Goal: Communication & Community: Answer question/provide support

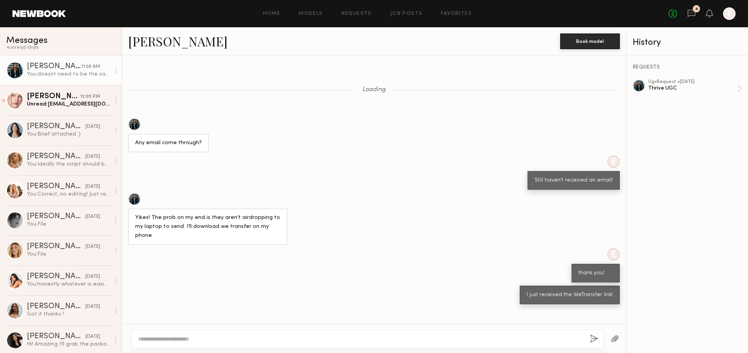
click at [44, 102] on div "Unread: nastyamaltseva1504@gmail.com" at bounding box center [68, 103] width 83 height 7
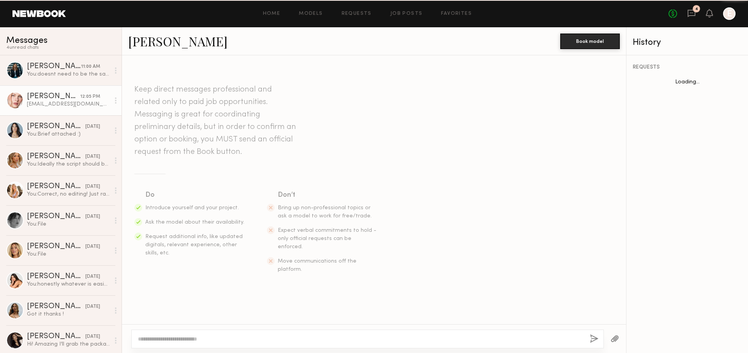
scroll to position [184, 0]
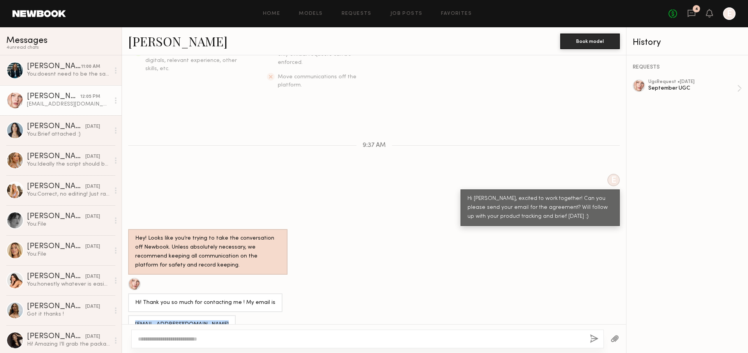
drag, startPoint x: 217, startPoint y: 310, endPoint x: 128, endPoint y: 300, distance: 89.4
click at [128, 315] on div "[EMAIL_ADDRESS][DOMAIN_NAME]" at bounding box center [181, 324] width 107 height 19
copy div "[EMAIL_ADDRESS][DOMAIN_NAME]"
click at [70, 85] on link "Alicia H. 11:00 AM You: doesnt need to be the same clothes! and oh no, lmk if y…" at bounding box center [61, 70] width 122 height 30
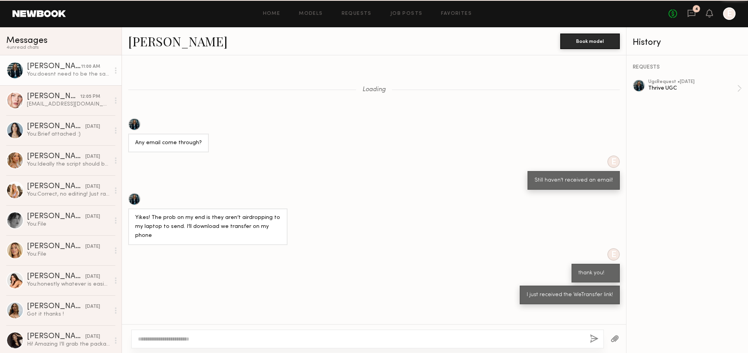
scroll to position [364, 0]
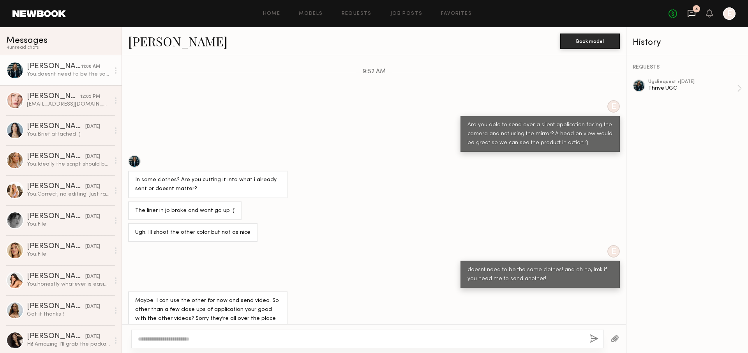
click at [694, 14] on icon at bounding box center [691, 13] width 8 height 7
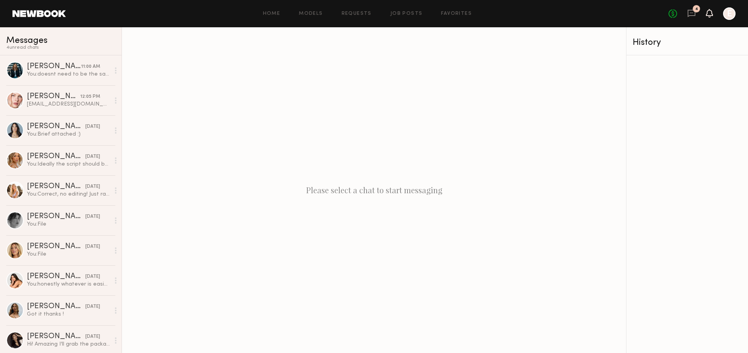
click at [708, 13] on icon at bounding box center [709, 12] width 6 height 5
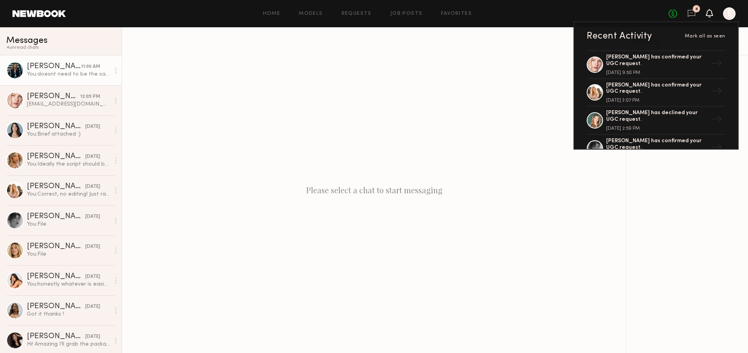
click at [115, 72] on circle at bounding box center [116, 73] width 2 height 2
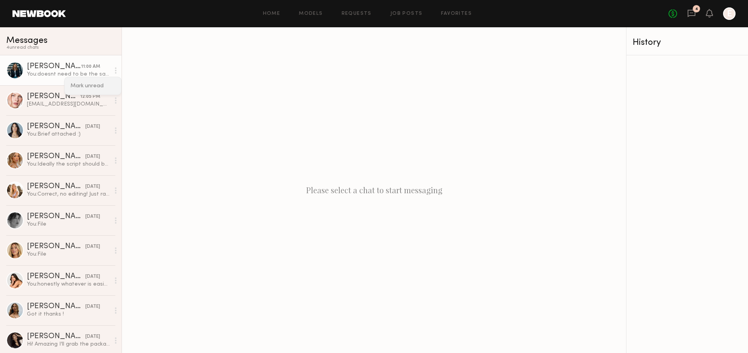
click at [107, 85] on div "Mark unread" at bounding box center [93, 86] width 56 height 18
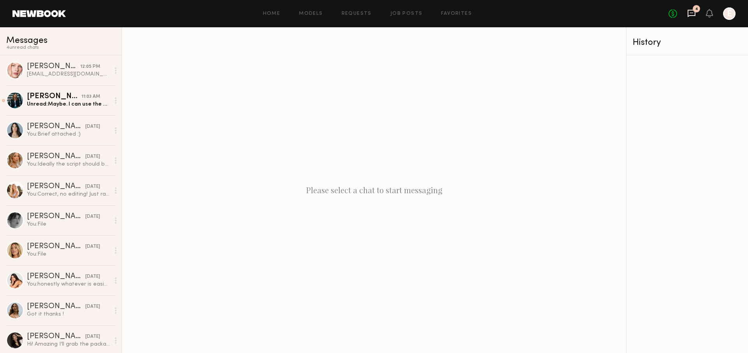
click at [694, 13] on icon at bounding box center [691, 13] width 9 height 9
click at [689, 12] on icon at bounding box center [691, 13] width 9 height 9
click at [271, 11] on link "Home" at bounding box center [272, 13] width 18 height 5
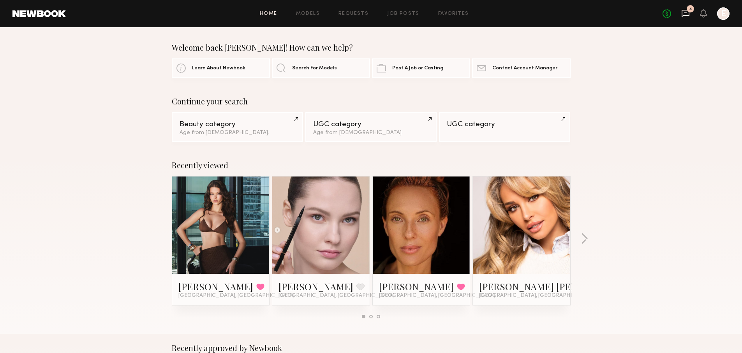
drag, startPoint x: 694, startPoint y: 15, endPoint x: 689, endPoint y: 14, distance: 5.3
click at [694, 15] on div "No fees up to $5,000 4 E" at bounding box center [696, 13] width 67 height 12
click at [685, 13] on icon at bounding box center [685, 12] width 3 height 1
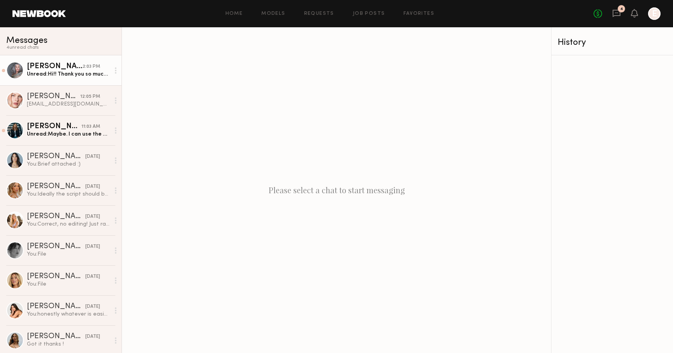
click at [81, 72] on div "Unread: Hi!! Thank you so much for sending all these products - so generous! I’…" at bounding box center [68, 73] width 83 height 7
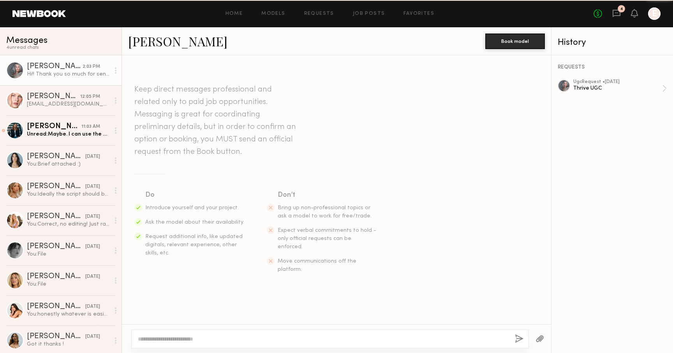
scroll to position [937, 0]
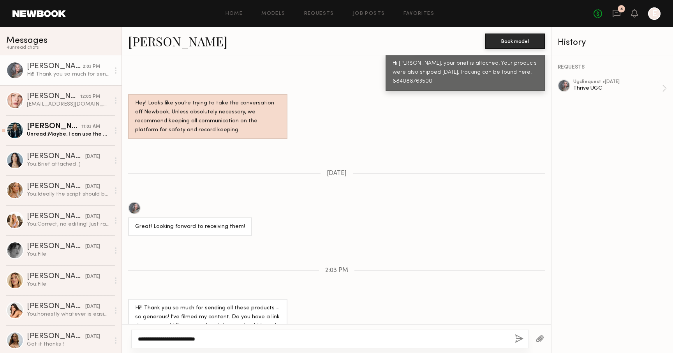
paste textarea "**********"
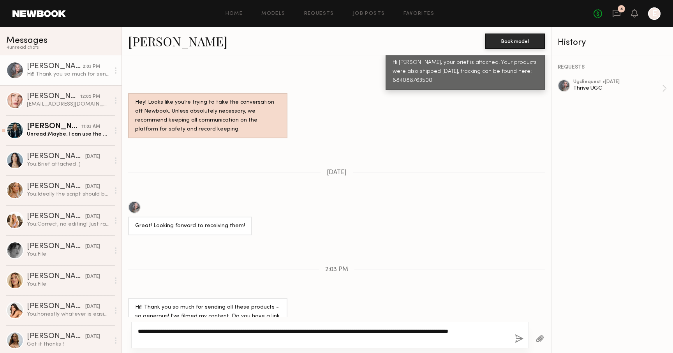
click at [152, 338] on textarea "**********" at bounding box center [323, 335] width 371 height 16
type textarea "**********"
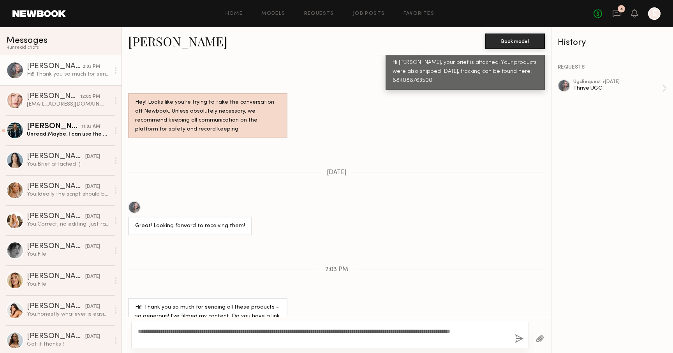
click at [515, 335] on button "button" at bounding box center [519, 339] width 9 height 10
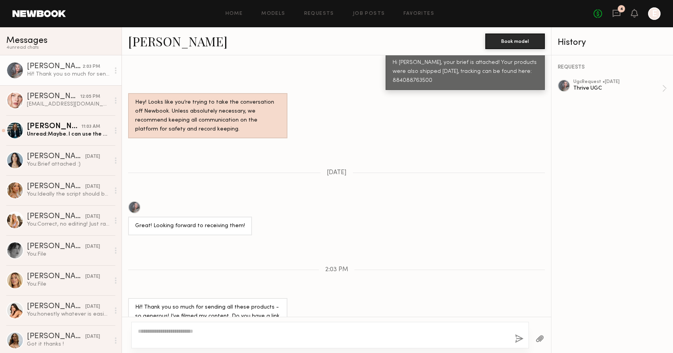
scroll to position [1045, 0]
